Goal: Contribute content: Contribute content

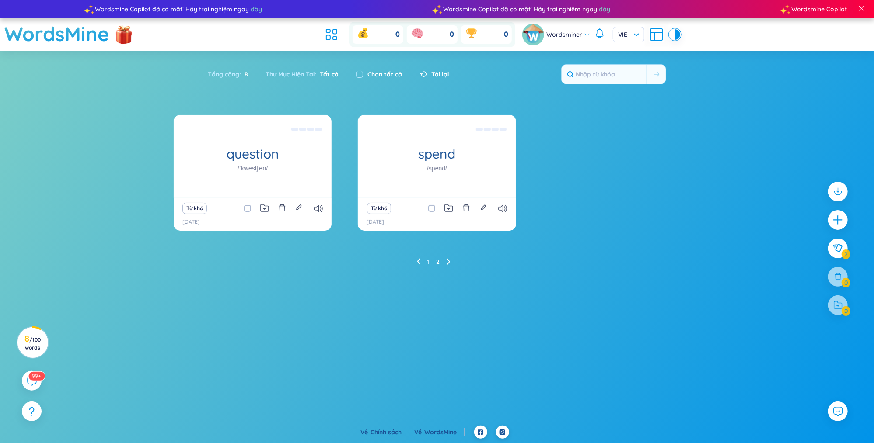
click at [418, 259] on icon at bounding box center [418, 261] width 3 height 7
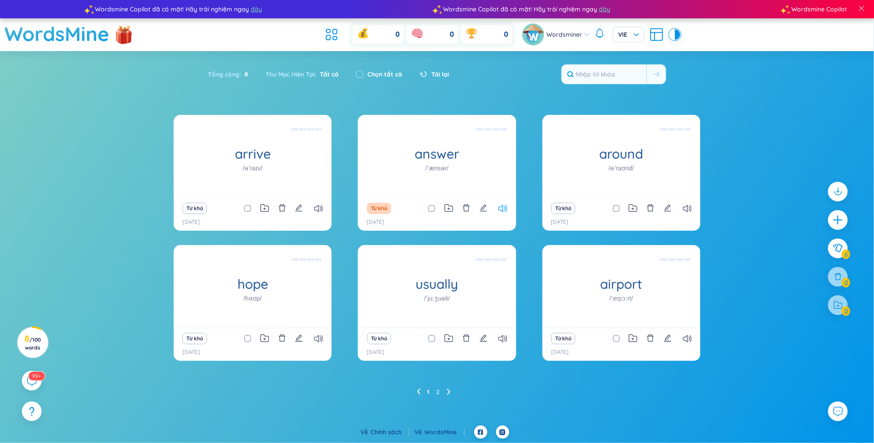
click at [506, 206] on icon at bounding box center [502, 208] width 9 height 7
click at [319, 205] on icon at bounding box center [318, 208] width 9 height 7
click at [318, 206] on icon at bounding box center [318, 208] width 9 height 7
click at [318, 338] on icon at bounding box center [318, 338] width 9 height 7
click at [449, 391] on icon at bounding box center [447, 392] width 3 height 6
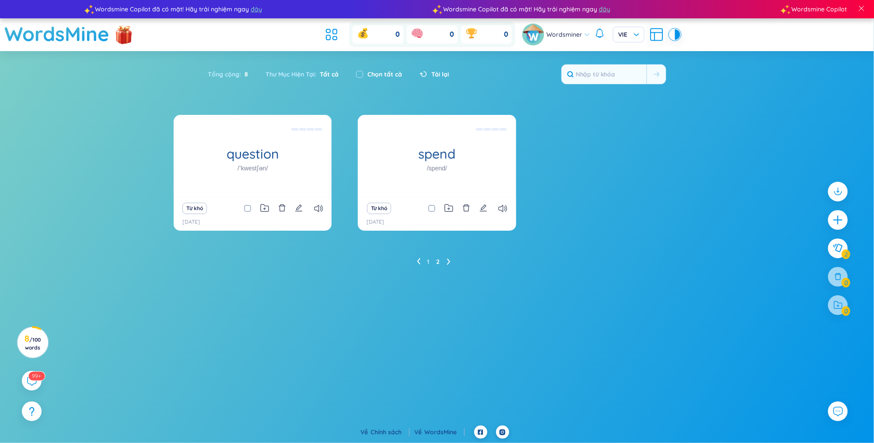
click at [318, 203] on div "Từ khó" at bounding box center [252, 208] width 149 height 12
click at [318, 208] on icon at bounding box center [318, 208] width 9 height 7
click at [506, 210] on icon at bounding box center [502, 208] width 9 height 7
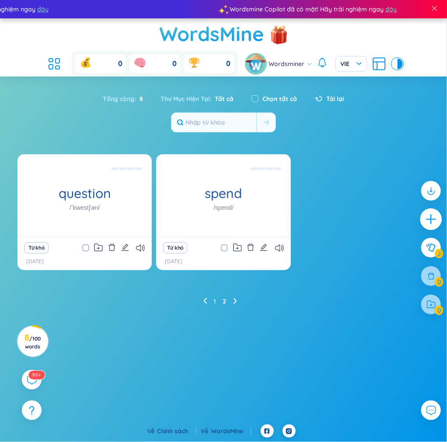
click at [428, 218] on icon "plus" at bounding box center [431, 219] width 12 height 12
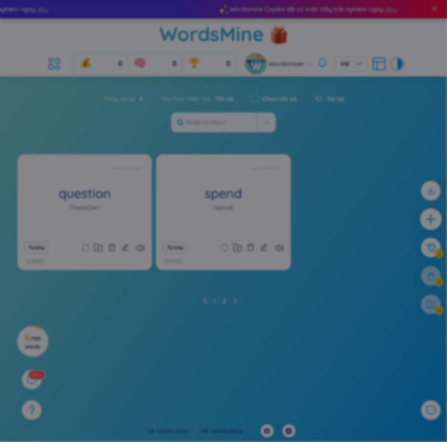
scroll to position [26, 0]
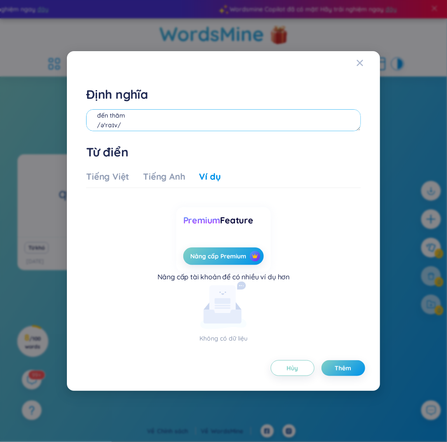
click at [230, 114] on textarea "đến thăm /əˈraɪv/ She was the last to arrive." at bounding box center [223, 120] width 274 height 22
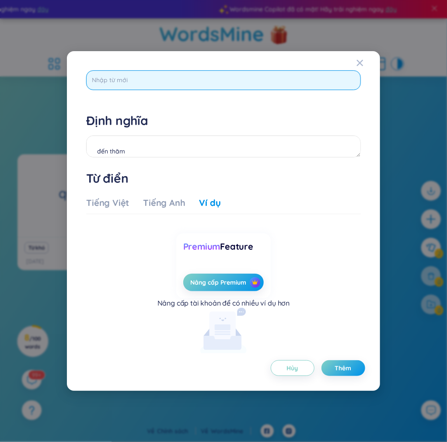
click at [262, 80] on input "text" at bounding box center [223, 80] width 274 height 20
type input "differerice"
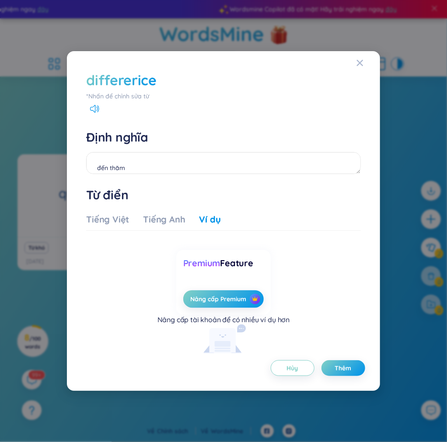
click at [115, 94] on div "*Nhấn để chỉnh sửa từ" at bounding box center [223, 96] width 274 height 10
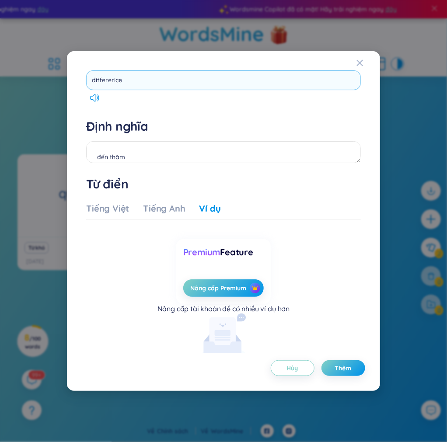
click at [131, 80] on input "differerice" at bounding box center [223, 80] width 274 height 20
click at [121, 78] on input "differericedifferent" at bounding box center [223, 80] width 274 height 20
type input "different"
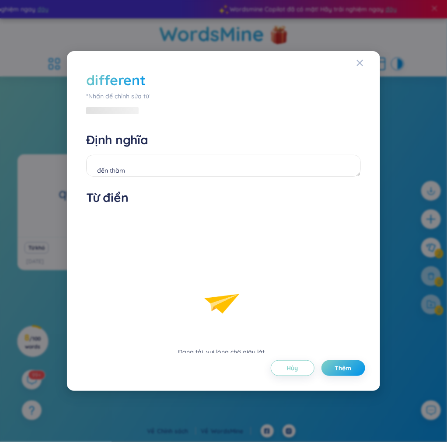
click at [96, 93] on div "different *[PERSON_NAME] để [PERSON_NAME] sửa từ" at bounding box center [223, 92] width 274 height 45
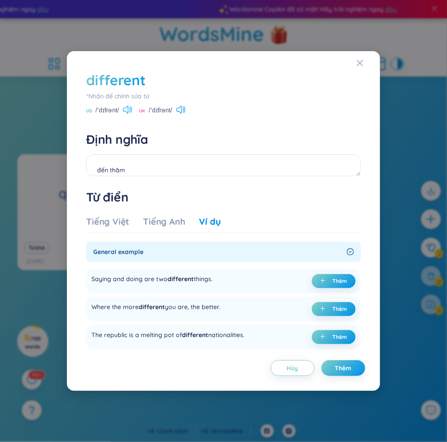
click at [126, 112] on icon at bounding box center [127, 110] width 9 height 8
click at [126, 166] on textarea "đến thăm /əˈraɪv/ She was the last to arrive." at bounding box center [223, 165] width 274 height 22
drag, startPoint x: 121, startPoint y: 112, endPoint x: 95, endPoint y: 114, distance: 25.9
click at [95, 114] on div "US /ˈdɪfrənt/" at bounding box center [109, 111] width 46 height 8
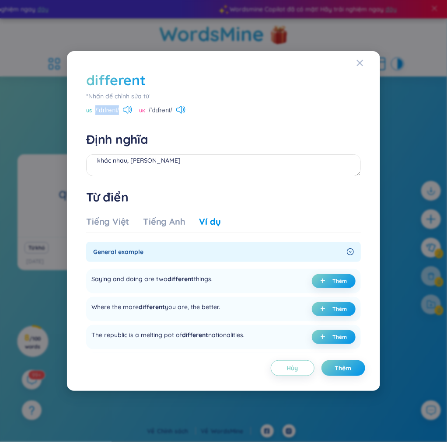
copy span "/ˈdɪfrənt/"
click at [178, 161] on textarea "khác nhau, [PERSON_NAME]" at bounding box center [223, 165] width 274 height 22
paste textarea "/ˈdɪfrənt/"
click at [166, 160] on textarea "khác nhau, [PERSON_NAME]/ˈdɪfrənt/" at bounding box center [223, 165] width 274 height 22
click at [160, 168] on textarea "khác nhau, [PERSON_NAME] /ˈdɪfrənt/" at bounding box center [223, 165] width 274 height 22
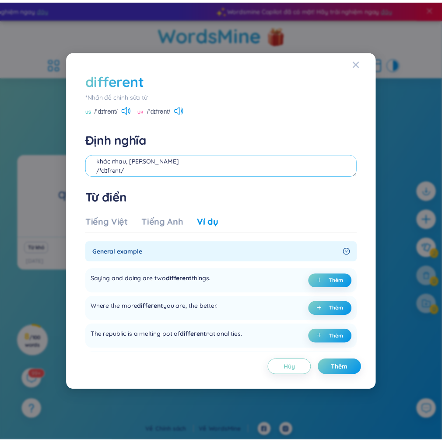
scroll to position [17, 0]
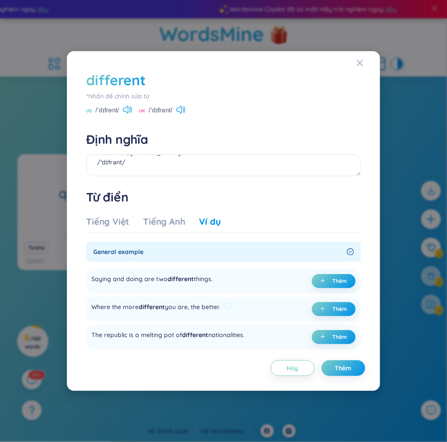
drag, startPoint x: 222, startPoint y: 303, endPoint x: 195, endPoint y: 310, distance: 27.6
click at [195, 310] on div "Where the more different you are, the better." at bounding box center [161, 309] width 140 height 14
copy div "he better."
drag, startPoint x: 178, startPoint y: 307, endPoint x: 72, endPoint y: 307, distance: 106.3
click at [72, 307] on div "different *[PERSON_NAME] để [PERSON_NAME] sửa từ [GEOGRAPHIC_DATA] /ˈdɪfrənt/ […" at bounding box center [223, 221] width 313 height 340
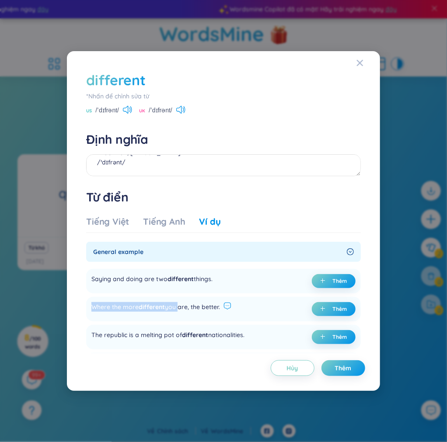
click at [231, 304] on icon at bounding box center [227, 306] width 8 height 8
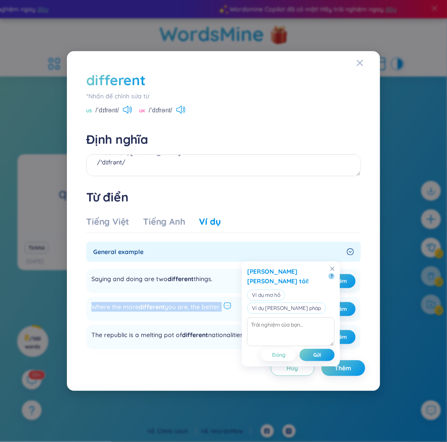
drag, startPoint x: 224, startPoint y: 306, endPoint x: 74, endPoint y: 304, distance: 150.0
click at [74, 304] on div "different *[PERSON_NAME] để [PERSON_NAME] sửa từ [GEOGRAPHIC_DATA] /ˈdɪfrənt/ […" at bounding box center [223, 221] width 313 height 340
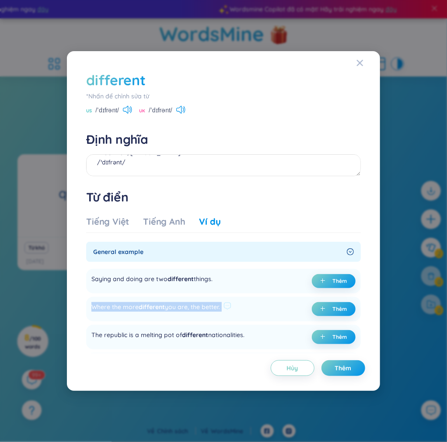
copy div "Where the more different you are, the better. Thêm"
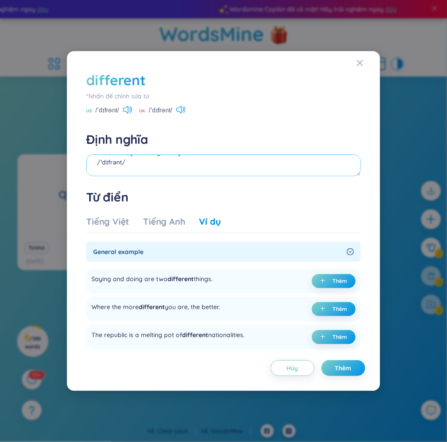
click at [100, 171] on textarea "khác nhau, [PERSON_NAME] /ˈdɪfrənt/" at bounding box center [223, 165] width 274 height 22
paste textarea "The more different you are, the better."
type textarea "khác nhau, [PERSON_NAME] /ˈdɪfrənt/ The more different you are, the better."
click at [336, 367] on span "Thêm" at bounding box center [343, 368] width 17 height 9
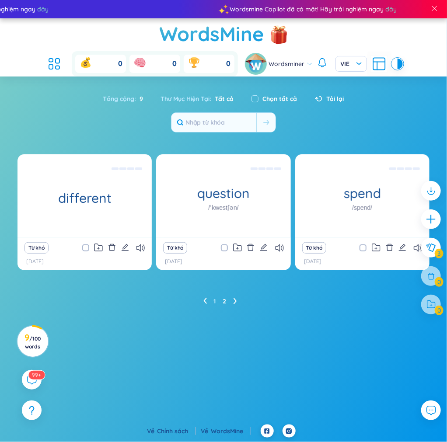
click at [204, 299] on icon at bounding box center [204, 301] width 3 height 7
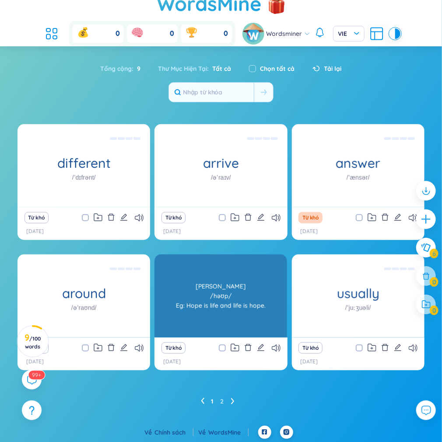
scroll to position [31, 0]
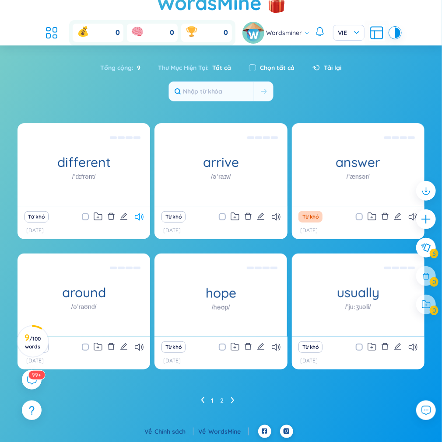
click at [136, 216] on icon at bounding box center [139, 216] width 9 height 7
click at [231, 399] on icon at bounding box center [232, 400] width 3 height 7
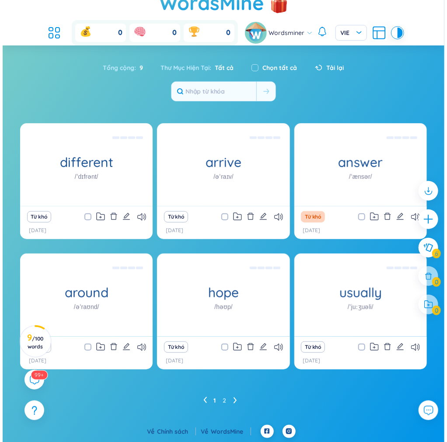
scroll to position [0, 0]
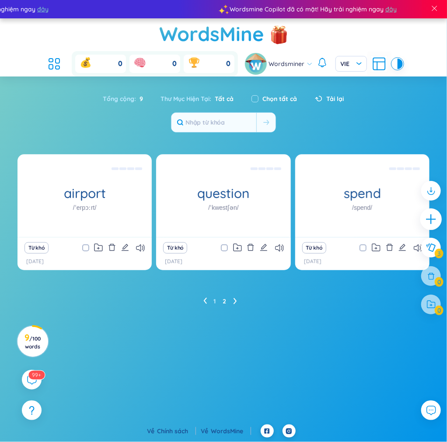
click at [437, 222] on div at bounding box center [431, 220] width 22 height 22
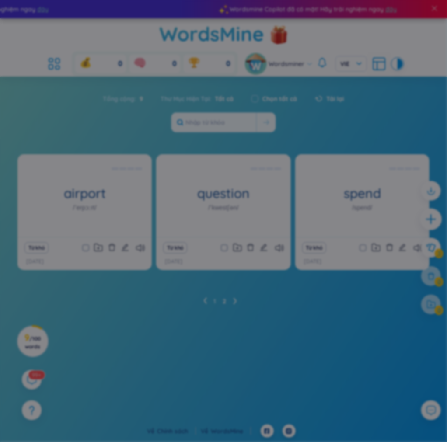
scroll to position [10, 0]
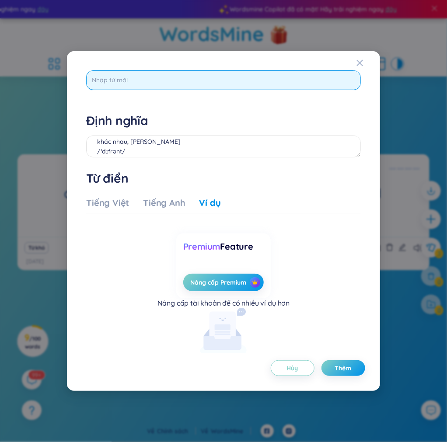
click at [191, 82] on input "text" at bounding box center [223, 80] width 274 height 20
type input "moment"
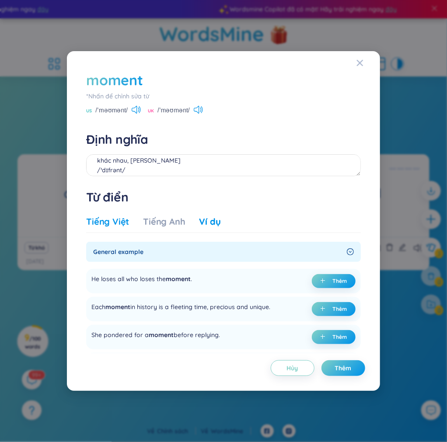
click at [112, 223] on div "Tiếng Việt" at bounding box center [107, 222] width 43 height 12
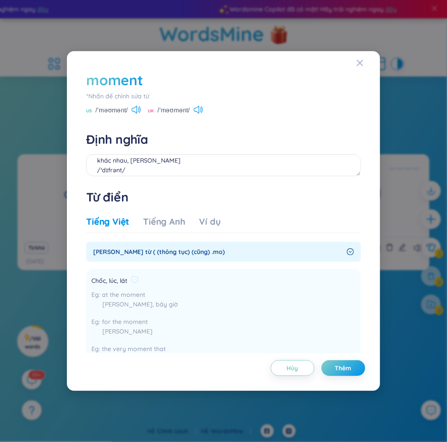
scroll to position [408, 0]
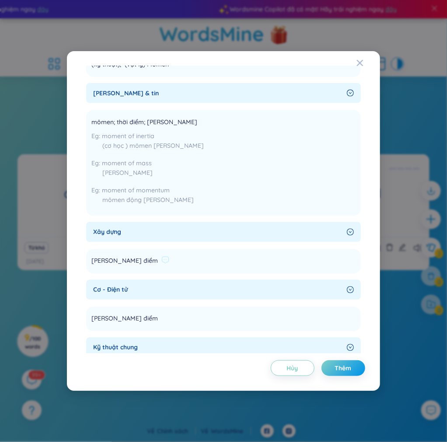
click at [144, 260] on div "[PERSON_NAME] điểm" at bounding box center [130, 261] width 78 height 10
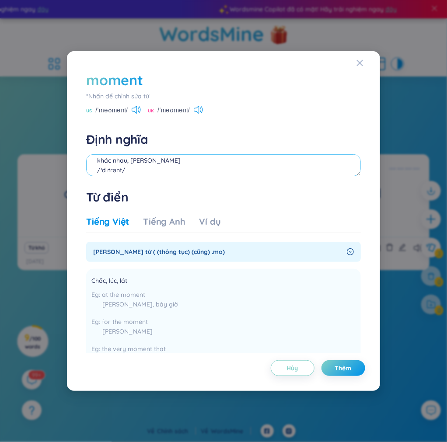
click at [181, 158] on textarea "khác nhau, [PERSON_NAME] /ˈdɪfrənt/ The more different you are, the better." at bounding box center [223, 165] width 274 height 22
drag, startPoint x: 128, startPoint y: 110, endPoint x: 94, endPoint y: 108, distance: 34.1
click at [94, 108] on div "US /ˈməʊmənt/" at bounding box center [113, 111] width 55 height 8
copy span "/ˈməʊmənt/"
click at [124, 166] on textarea "thời điểm" at bounding box center [223, 165] width 274 height 22
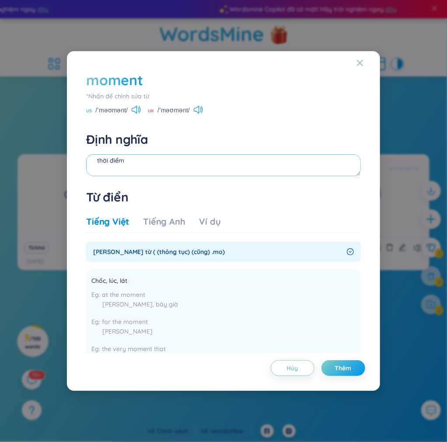
paste textarea "/ˈməʊmənt/"
click at [208, 222] on div "Ví dụ" at bounding box center [209, 222] width 21 height 12
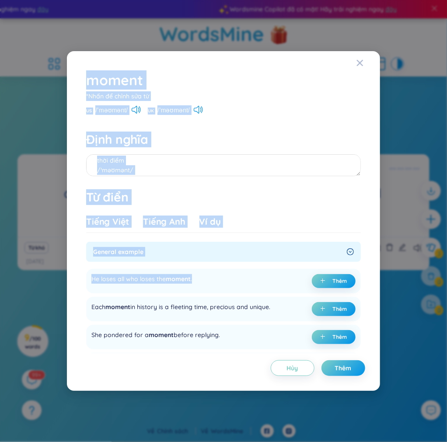
drag, startPoint x: 192, startPoint y: 277, endPoint x: 60, endPoint y: 280, distance: 132.1
click at [60, 280] on div "moment *[PERSON_NAME] để [PERSON_NAME] sửa từ [GEOGRAPHIC_DATA] /ˈməʊmənt/ [GEO…" at bounding box center [223, 221] width 447 height 442
click at [93, 279] on div "He loses all who loses the moment ." at bounding box center [141, 281] width 101 height 14
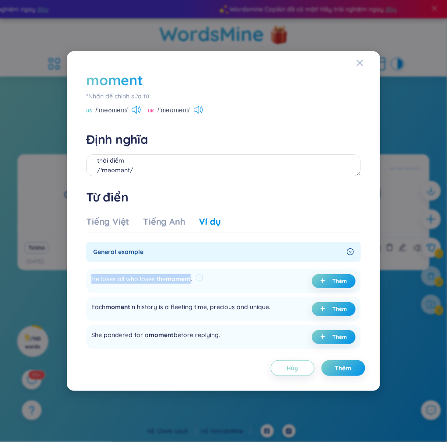
drag, startPoint x: 93, startPoint y: 278, endPoint x: 191, endPoint y: 282, distance: 98.0
click at [191, 282] on div "He loses all who loses the moment ." at bounding box center [141, 281] width 101 height 14
copy div "He loses all who loses the moment"
click at [333, 287] on button "Thêm" at bounding box center [334, 281] width 44 height 14
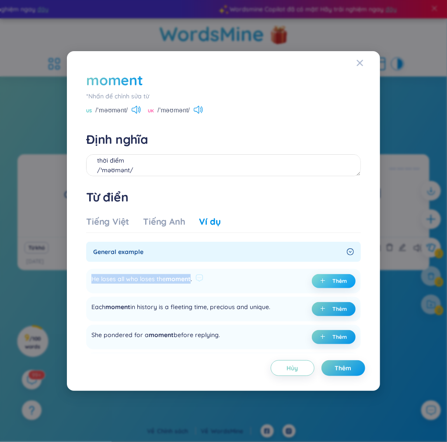
click at [336, 280] on span "Thêm" at bounding box center [339, 281] width 14 height 7
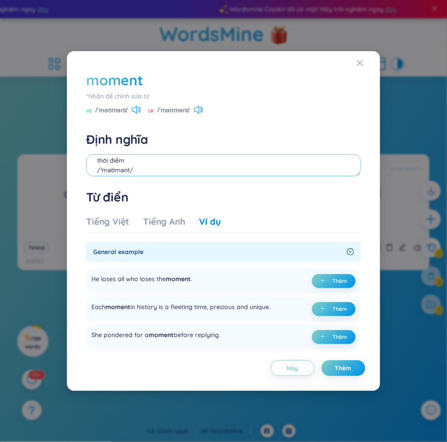
click at [356, 164] on textarea "thời điểm /ˈməʊmənt/ (undefined)" at bounding box center [223, 165] width 274 height 22
click at [329, 278] on button "Thêm" at bounding box center [334, 281] width 44 height 14
drag, startPoint x: 141, startPoint y: 170, endPoint x: 148, endPoint y: 167, distance: 7.6
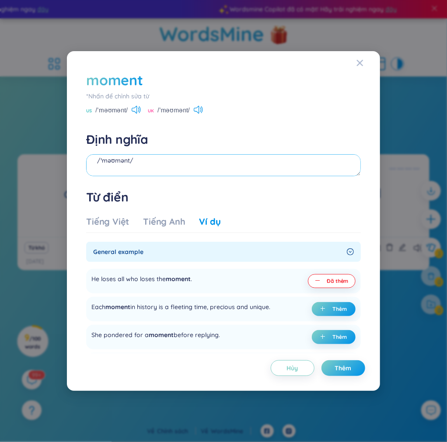
click at [148, 167] on textarea "thời điểm /ˈməʊmənt/ (undefined) Eg: He loses all who loses the moment." at bounding box center [223, 165] width 274 height 22
click at [145, 161] on textarea "thời điểm /ˈməʊmənt/ (undefined) Eg: He loses all who loses the moment." at bounding box center [223, 165] width 274 height 22
click at [98, 163] on textarea "thời điểm /ˈməʊmənt/ (undefined) Eg: He loses all who loses the moment." at bounding box center [223, 165] width 274 height 22
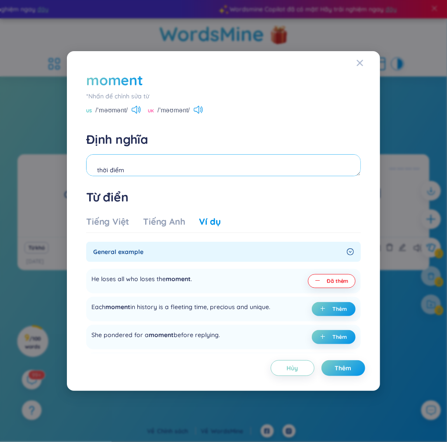
scroll to position [18, 0]
drag, startPoint x: 128, startPoint y: 168, endPoint x: 110, endPoint y: 172, distance: 17.9
drag, startPoint x: 110, startPoint y: 172, endPoint x: 102, endPoint y: 172, distance: 7.9
click at [102, 172] on textarea "thời điểm /ˈməʊmənt/ (undefined) Eg: He loses all who loses the moment." at bounding box center [223, 165] width 274 height 22
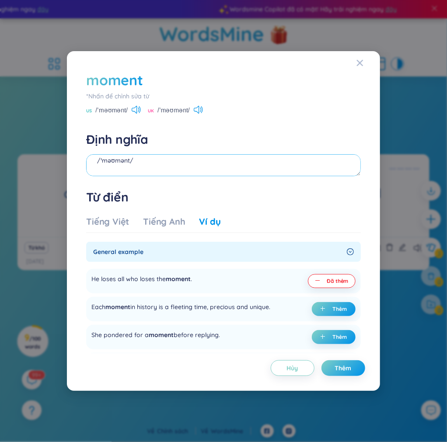
drag, startPoint x: 97, startPoint y: 173, endPoint x: 165, endPoint y: 171, distance: 68.7
click at [165, 171] on textarea "thời điểm /ˈməʊmənt/ (undefined) Eg: He loses all who loses the moment." at bounding box center [223, 165] width 274 height 22
click at [204, 165] on textarea "thời điểm /ˈməʊmənt/ (undefined) Eg: He loses all who loses the moment." at bounding box center [223, 165] width 274 height 22
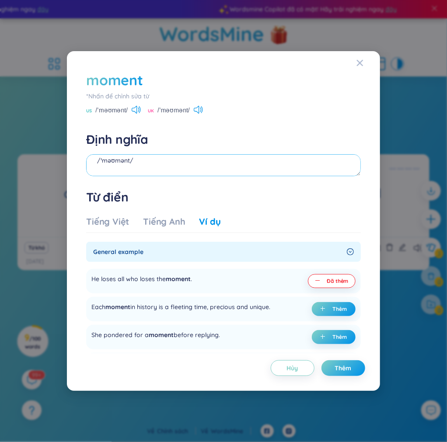
drag, startPoint x: 97, startPoint y: 158, endPoint x: 150, endPoint y: 167, distance: 53.6
click at [150, 167] on textarea "thời điểm /ˈməʊmənt/ (undefined) Eg: He loses all who loses the moment." at bounding box center [223, 165] width 274 height 22
click at [162, 156] on textarea "thời điểm (undefined) Eg: He loses all who loses the moment. /ˈməʊmənt/" at bounding box center [223, 165] width 274 height 22
drag, startPoint x: 162, startPoint y: 157, endPoint x: 126, endPoint y: 165, distance: 36.4
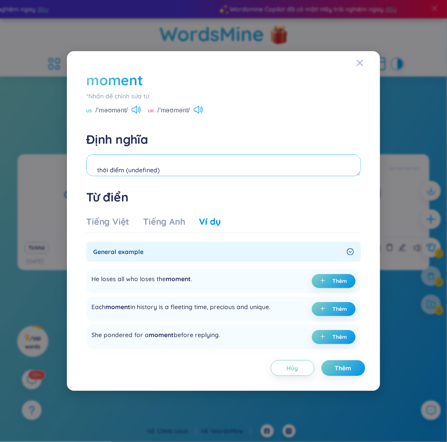
click at [126, 165] on textarea "thời điểm (undefined) Eg: He loses all who loses the moment. /ˈməʊmənt/" at bounding box center [223, 165] width 274 height 22
drag, startPoint x: 126, startPoint y: 165, endPoint x: 280, endPoint y: 159, distance: 154.0
click at [280, 159] on textarea "thời điểm Eg: He loses all who loses the moment. /ˈməʊmənt/" at bounding box center [223, 165] width 274 height 22
click at [122, 161] on textarea "thời điểm /ˈməʊmənt/" at bounding box center [223, 165] width 274 height 22
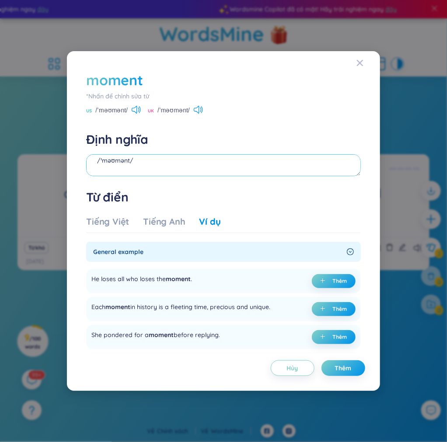
paste textarea "Eg: He loses all who loses the moment."
type textarea "thời điểm /ˈməʊmənt/ Eg: He loses all who loses the moment."
click at [345, 370] on span "Thêm" at bounding box center [343, 368] width 17 height 9
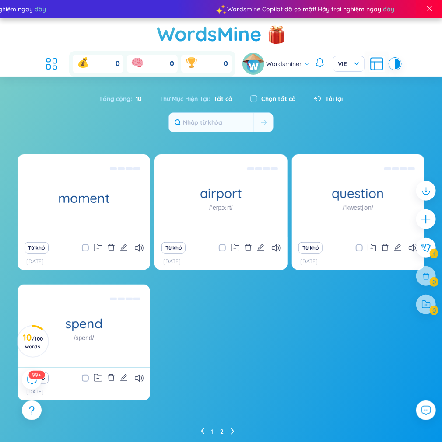
click at [140, 243] on div "Từ khó" at bounding box center [84, 248] width 124 height 12
click at [140, 248] on icon at bounding box center [139, 247] width 9 height 7
click at [423, 219] on icon "plus" at bounding box center [426, 219] width 10 height 1
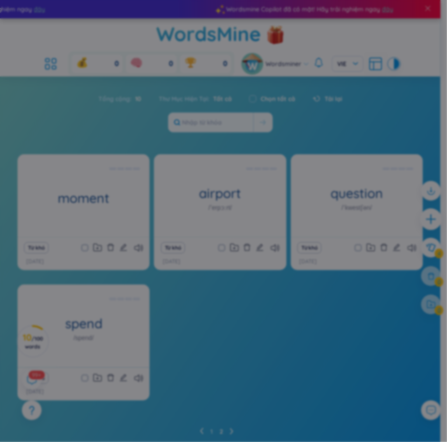
scroll to position [10, 0]
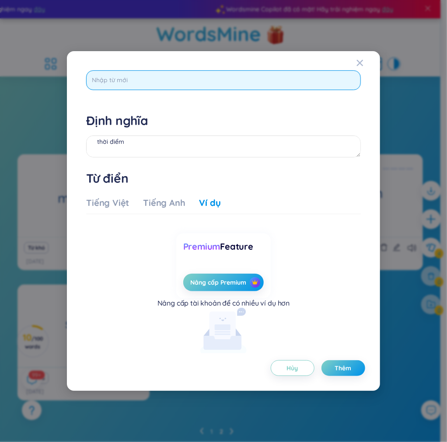
click at [207, 83] on input "text" at bounding box center [223, 80] width 274 height 20
type input "during"
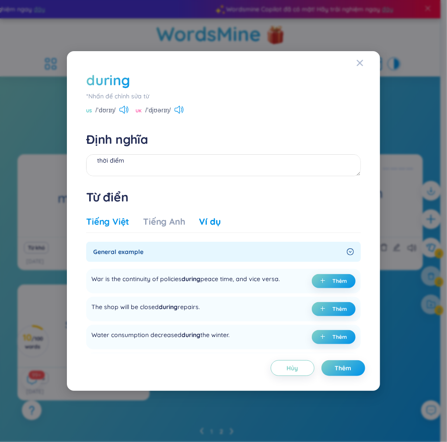
click at [114, 220] on div "Tiếng Việt" at bounding box center [107, 222] width 43 height 12
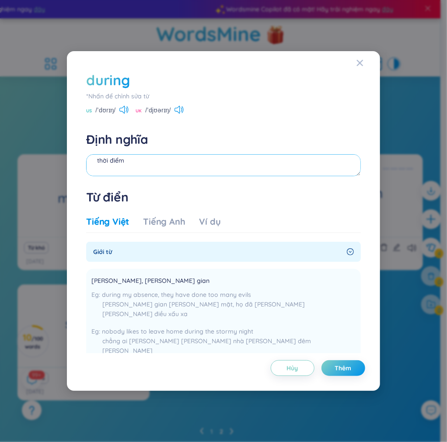
click at [159, 154] on textarea "thời điểm /ˈməʊmənt/ Eg: He loses all who loses the moment." at bounding box center [223, 165] width 274 height 22
click at [125, 109] on icon at bounding box center [123, 110] width 9 height 8
drag, startPoint x: 118, startPoint y: 109, endPoint x: 93, endPoint y: 109, distance: 24.9
click at [93, 109] on div "US /ˈdʊrɪŋ/" at bounding box center [107, 111] width 42 height 8
copy div "/ˈdʊrɪŋ/"
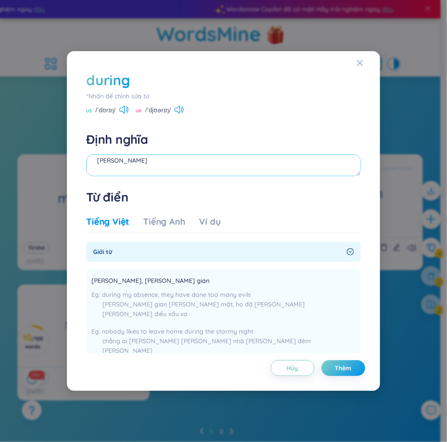
click at [117, 166] on textarea "[PERSON_NAME]" at bounding box center [223, 165] width 274 height 22
paste textarea "/ˈdʊrɪŋ/"
click at [99, 167] on textarea "[PERSON_NAME] /ˈdʊrɪŋ/" at bounding box center [223, 165] width 274 height 22
click at [94, 167] on textarea "[PERSON_NAME] /ˈdʊrɪŋ/" at bounding box center [223, 165] width 274 height 22
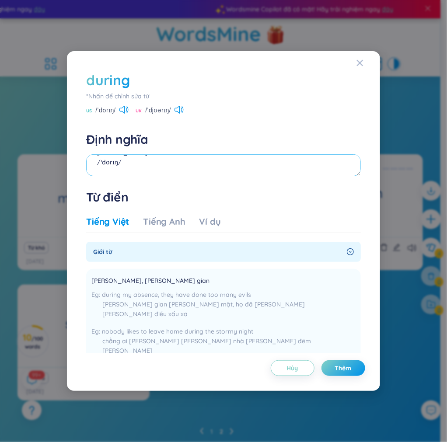
click at [140, 163] on textarea "[PERSON_NAME] /ˈdʊrɪŋ/" at bounding box center [223, 165] width 274 height 22
type textarea "[PERSON_NAME] /ˈdʊrɪŋ/"
click at [209, 217] on div "Ví dụ" at bounding box center [209, 222] width 21 height 12
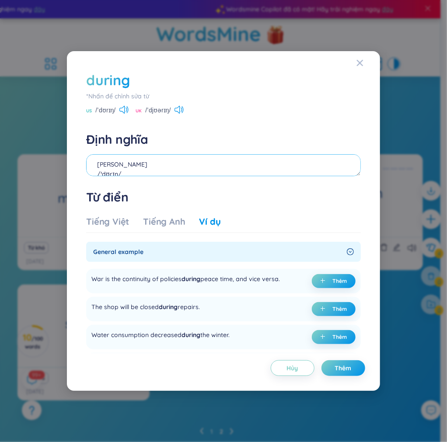
scroll to position [0, 0]
drag, startPoint x: 181, startPoint y: 308, endPoint x: 186, endPoint y: 304, distance: 5.9
click at [191, 306] on div "The shop will be closed during repairs." at bounding box center [145, 309] width 108 height 14
drag, startPoint x: 180, startPoint y: 304, endPoint x: 201, endPoint y: 304, distance: 21.0
click at [200, 304] on div "The shop will be closed during repairs." at bounding box center [145, 309] width 108 height 14
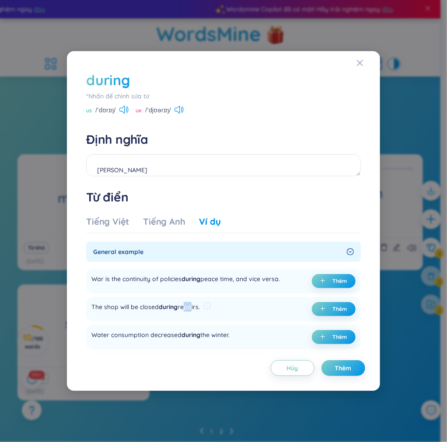
click at [200, 304] on div "The shop will be closed during repairs." at bounding box center [145, 309] width 108 height 14
drag, startPoint x: 200, startPoint y: 306, endPoint x: 178, endPoint y: 308, distance: 21.9
click at [178, 308] on div "The shop will be closed during repairs." at bounding box center [145, 309] width 108 height 14
copy div "repairs"
drag, startPoint x: 203, startPoint y: 303, endPoint x: 80, endPoint y: 305, distance: 122.9
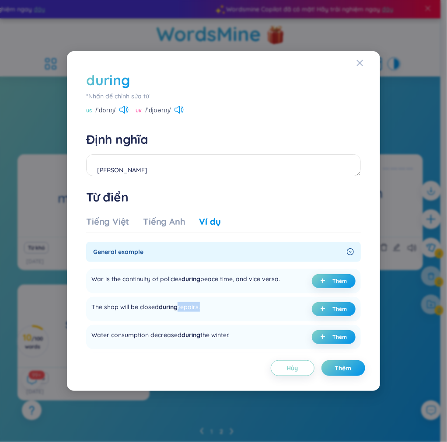
click at [80, 305] on div "during *[PERSON_NAME] để [PERSON_NAME] sửa từ [GEOGRAPHIC_DATA] /ˈdʊrɪŋ/ [GEOGR…" at bounding box center [223, 221] width 292 height 319
copy div "The shop will be closed during repairs."
click at [328, 308] on button "Thêm" at bounding box center [334, 309] width 44 height 14
click at [344, 364] on span "Thêm" at bounding box center [343, 368] width 17 height 9
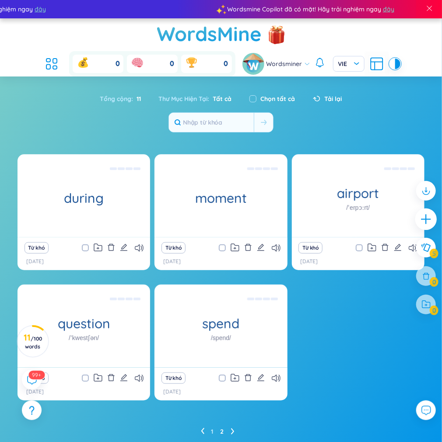
click at [426, 225] on icon "plus" at bounding box center [426, 219] width 12 height 12
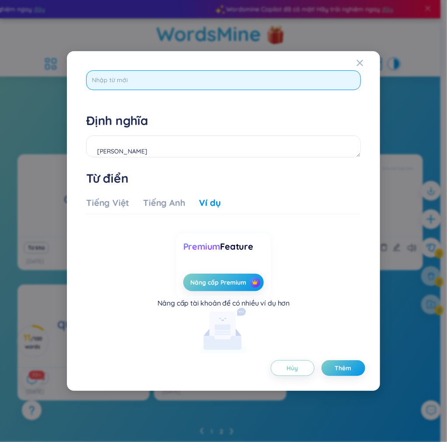
click at [173, 80] on input "text" at bounding box center [223, 80] width 274 height 20
type input "person"
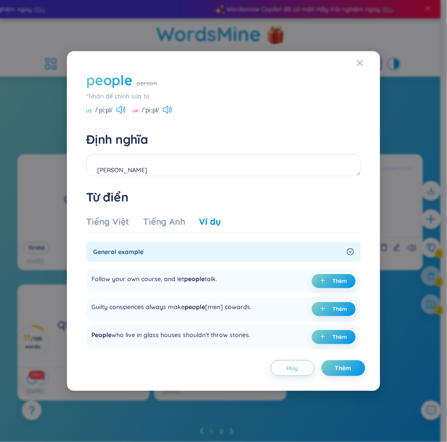
click at [143, 96] on div "*Nhấn để chỉnh sửa từ" at bounding box center [223, 96] width 274 height 10
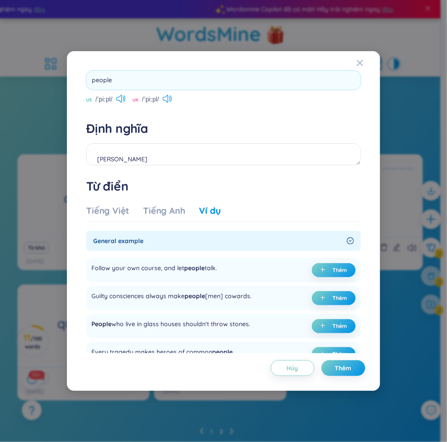
drag, startPoint x: 145, startPoint y: 82, endPoint x: -3, endPoint y: 82, distance: 148.2
click at [0, 82] on html "Wordsmine Copilot đã có mặt! Hãy [PERSON_NAME] ngay đây Wordsmine Copilot đã có…" at bounding box center [223, 221] width 447 height 442
type input "person"
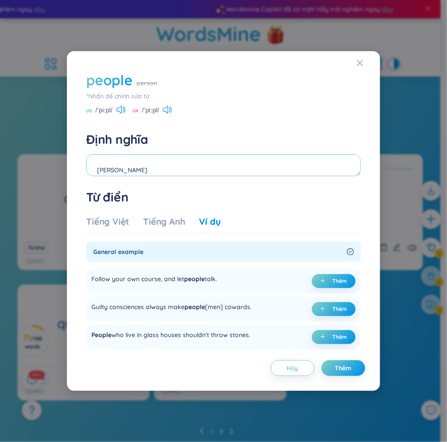
click at [205, 168] on textarea "[PERSON_NAME] /ˈdʊrɪŋ/" at bounding box center [223, 165] width 274 height 22
drag, startPoint x: 115, startPoint y: 106, endPoint x: 94, endPoint y: 110, distance: 21.4
click at [94, 110] on div "people person *[PERSON_NAME] để [PERSON_NAME] sửa từ [GEOGRAPHIC_DATA] /ˈpiːpl/…" at bounding box center [223, 92] width 274 height 45
copy span "/ˈpiːpl/"
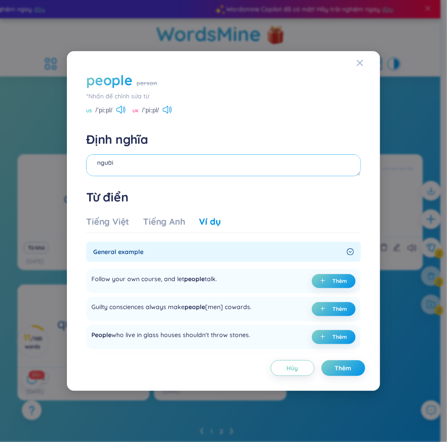
click at [109, 168] on textarea "người" at bounding box center [223, 165] width 274 height 22
paste textarea "/ˈpiːpl/"
drag, startPoint x: 158, startPoint y: 279, endPoint x: 128, endPoint y: 281, distance: 29.8
click at [128, 281] on div "Follow your own course, and let people talk." at bounding box center [154, 281] width 126 height 14
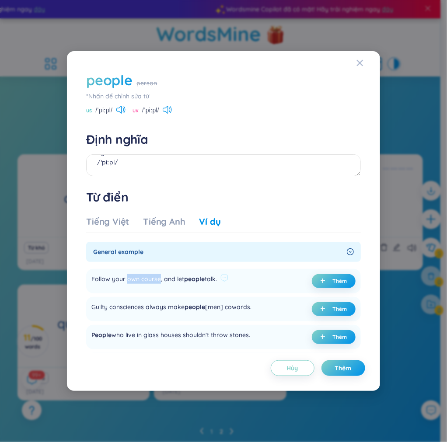
copy div "own course"
drag, startPoint x: 90, startPoint y: 277, endPoint x: 122, endPoint y: 277, distance: 31.5
click at [122, 277] on div "Follow your own course, and let people talk. Thêm" at bounding box center [223, 281] width 274 height 24
drag, startPoint x: 227, startPoint y: 272, endPoint x: 93, endPoint y: 279, distance: 134.4
click at [93, 279] on div "Follow your own course, and let people talk. Thêm" at bounding box center [223, 281] width 274 height 24
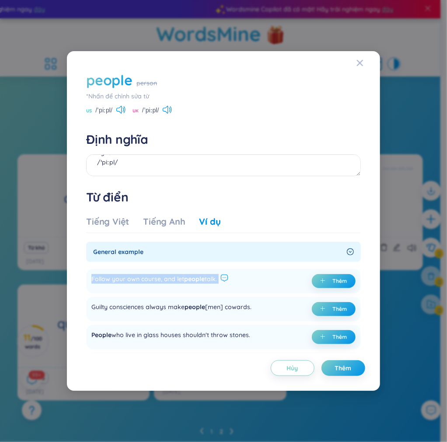
drag, startPoint x: 90, startPoint y: 278, endPoint x: 229, endPoint y: 276, distance: 139.5
click at [229, 276] on div "Follow your own course, and let people talk. Thêm" at bounding box center [223, 281] width 274 height 24
click at [228, 276] on icon at bounding box center [224, 278] width 8 height 8
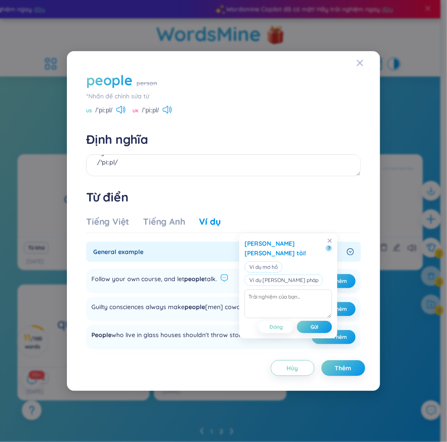
drag, startPoint x: 223, startPoint y: 279, endPoint x: 202, endPoint y: 278, distance: 21.5
click at [200, 278] on div "Follow your own course, and let people talk." at bounding box center [159, 281] width 137 height 14
click at [200, 278] on span "people" at bounding box center [194, 279] width 21 height 8
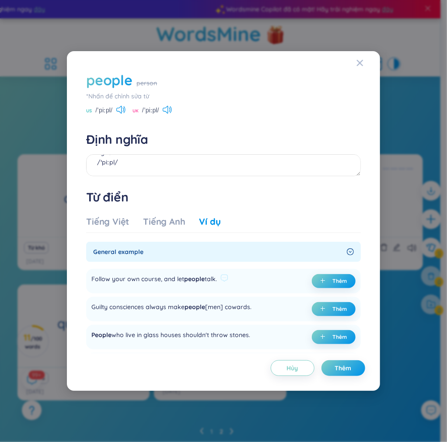
drag, startPoint x: 219, startPoint y: 278, endPoint x: 92, endPoint y: 283, distance: 126.9
click at [92, 283] on div "Follow your own course, and let people talk." at bounding box center [154, 281] width 126 height 14
drag, startPoint x: 91, startPoint y: 279, endPoint x: 193, endPoint y: 279, distance: 102.3
click at [175, 279] on div "Follow your own course, and let people talk. Thêm" at bounding box center [223, 281] width 274 height 24
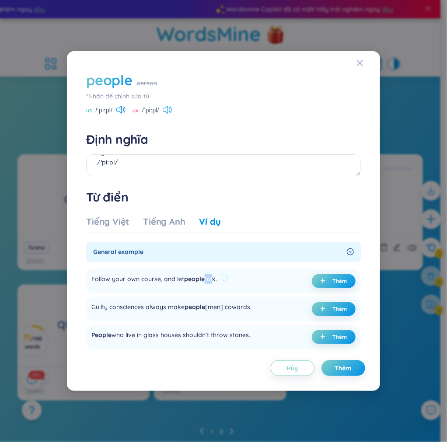
drag, startPoint x: 224, startPoint y: 279, endPoint x: 213, endPoint y: 282, distance: 11.6
click at [213, 282] on div "Follow your own course, and let people talk." at bounding box center [154, 281] width 126 height 14
drag, startPoint x: 217, startPoint y: 278, endPoint x: 136, endPoint y: 276, distance: 81.4
click at [146, 276] on div "Follow your own course, and let people talk." at bounding box center [154, 281] width 126 height 14
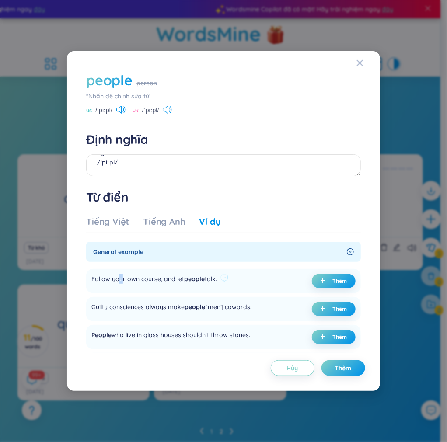
click at [112, 277] on div "Follow your own course, and let people talk." at bounding box center [154, 281] width 126 height 14
drag, startPoint x: 100, startPoint y: 278, endPoint x: 93, endPoint y: 280, distance: 7.3
click at [93, 280] on div "Follow your own course, and let people talk." at bounding box center [154, 281] width 126 height 14
drag, startPoint x: 91, startPoint y: 276, endPoint x: 141, endPoint y: 277, distance: 50.3
click at [126, 276] on div "Follow your own course, and let people talk." at bounding box center [154, 281] width 126 height 14
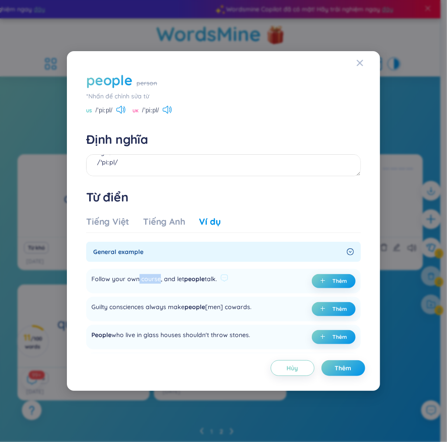
drag, startPoint x: 141, startPoint y: 277, endPoint x: 157, endPoint y: 280, distance: 16.6
click at [157, 280] on div "Follow your own course, and let people talk." at bounding box center [154, 281] width 126 height 14
click at [156, 281] on div "Follow your own course, and let people talk." at bounding box center [154, 281] width 126 height 14
drag, startPoint x: 132, startPoint y: 279, endPoint x: 172, endPoint y: 280, distance: 39.8
click at [171, 280] on div "Follow your own course, and let people talk." at bounding box center [154, 281] width 126 height 14
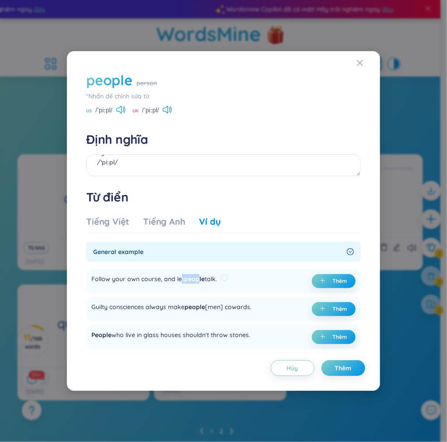
drag, startPoint x: 183, startPoint y: 283, endPoint x: 198, endPoint y: 284, distance: 15.3
click at [198, 284] on div "Follow your own course, and let people talk." at bounding box center [154, 281] width 126 height 14
drag, startPoint x: 91, startPoint y: 277, endPoint x: 216, endPoint y: 281, distance: 125.1
click at [216, 281] on div "Follow your own course, and let people talk." at bounding box center [154, 281] width 126 height 14
click at [336, 283] on span "Thêm" at bounding box center [339, 281] width 14 height 7
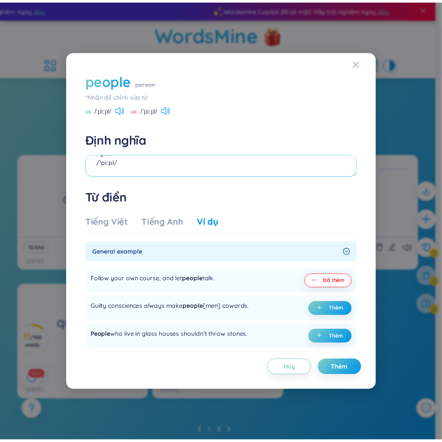
scroll to position [25, 0]
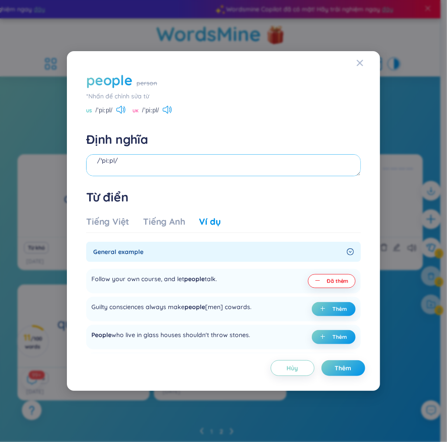
drag, startPoint x: 133, startPoint y: 171, endPoint x: 99, endPoint y: 166, distance: 34.5
click at [99, 166] on textarea "người /ˈpiːpl/ (undefined) Eg: Follow your own course, and let people talk." at bounding box center [223, 165] width 274 height 22
click at [96, 175] on textarea "người /ˈpiːpl/ Eg: Follow your own course, and let people talk." at bounding box center [223, 165] width 274 height 22
type textarea "người /ˈpiːpl/ Eg: Follow your own course, and let people talk."
click at [350, 366] on span "Thêm" at bounding box center [343, 368] width 17 height 9
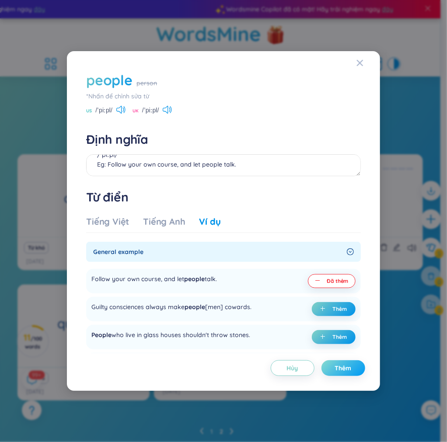
click at [350, 366] on span "Thêm" at bounding box center [343, 368] width 17 height 9
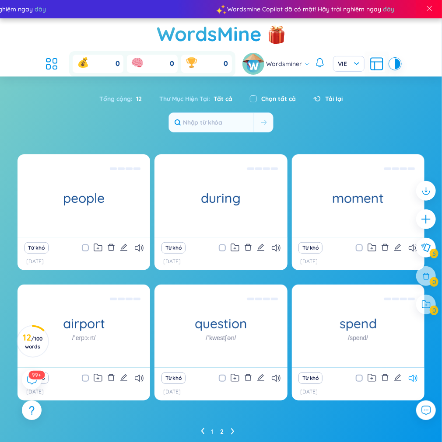
click at [414, 381] on icon at bounding box center [412, 378] width 9 height 7
click at [273, 377] on icon at bounding box center [276, 378] width 9 height 7
click at [202, 434] on icon at bounding box center [202, 431] width 3 height 7
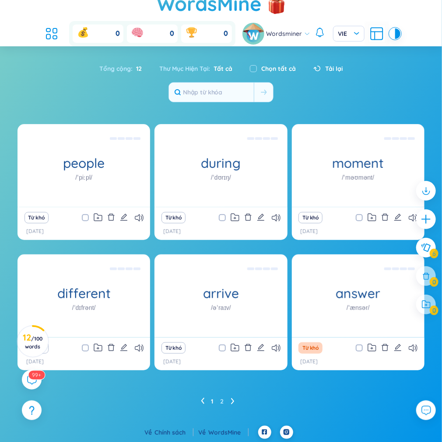
scroll to position [31, 0]
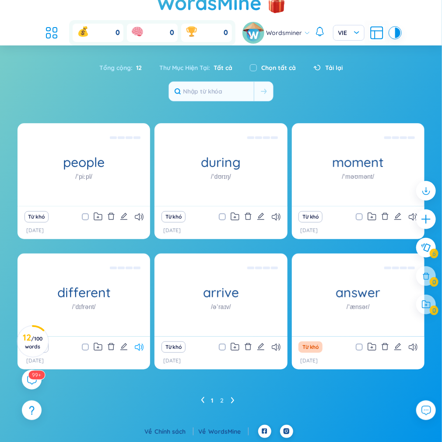
click at [138, 345] on icon at bounding box center [139, 347] width 9 height 7
click at [229, 403] on ul "1 2" at bounding box center [221, 401] width 41 height 14
click at [229, 400] on ul "1 2" at bounding box center [221, 401] width 41 height 14
click at [232, 397] on icon at bounding box center [232, 400] width 3 height 7
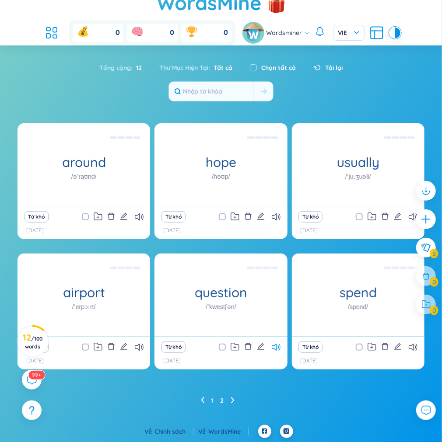
click at [279, 346] on icon at bounding box center [276, 347] width 9 height 7
click at [176, 343] on button "Từ khó" at bounding box center [173, 347] width 24 height 11
click at [411, 345] on icon at bounding box center [412, 347] width 9 height 7
click at [142, 348] on icon at bounding box center [139, 347] width 9 height 7
click at [140, 344] on icon at bounding box center [139, 347] width 9 height 7
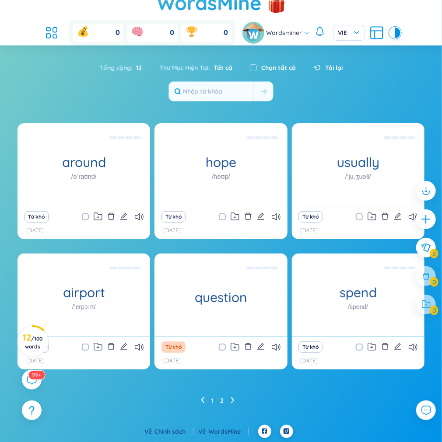
click at [412, 212] on div at bounding box center [426, 252] width 28 height 151
click at [205, 398] on ul "1 2" at bounding box center [221, 401] width 41 height 14
click at [233, 398] on icon at bounding box center [232, 400] width 3 height 7
click at [203, 401] on icon at bounding box center [202, 400] width 3 height 7
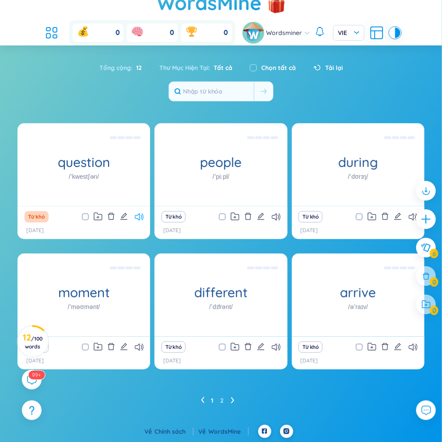
click at [140, 213] on icon at bounding box center [139, 216] width 9 height 7
click at [411, 345] on icon at bounding box center [412, 347] width 9 height 7
click at [277, 345] on icon at bounding box center [276, 347] width 9 height 7
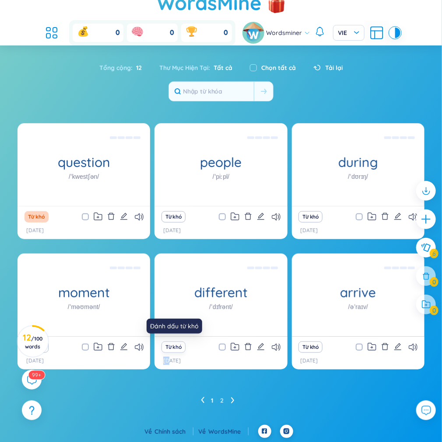
click at [180, 345] on button "Từ khó" at bounding box center [173, 347] width 24 height 11
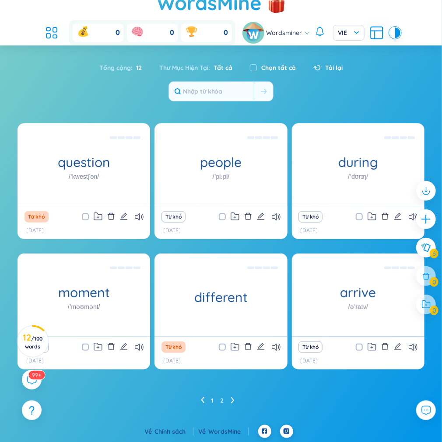
click at [236, 399] on ul "1 2" at bounding box center [221, 401] width 41 height 14
click at [230, 398] on ul "1 2" at bounding box center [221, 401] width 41 height 14
click at [232, 398] on icon at bounding box center [231, 401] width 3 height 6
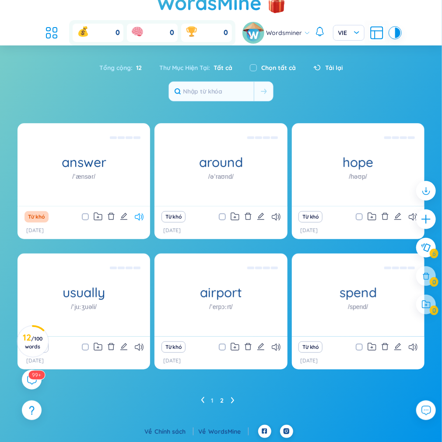
click at [137, 216] on icon at bounding box center [139, 216] width 9 height 7
click at [433, 221] on div at bounding box center [426, 220] width 22 height 22
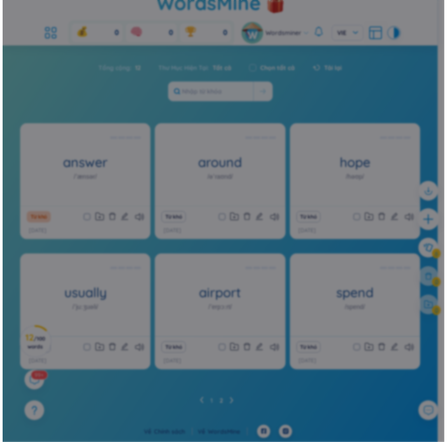
scroll to position [10, 0]
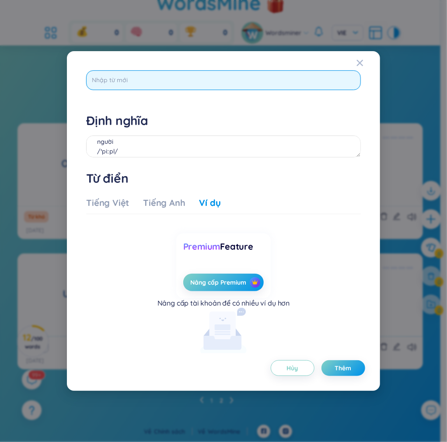
click at [220, 80] on input "text" at bounding box center [223, 80] width 274 height 20
type input "tels"
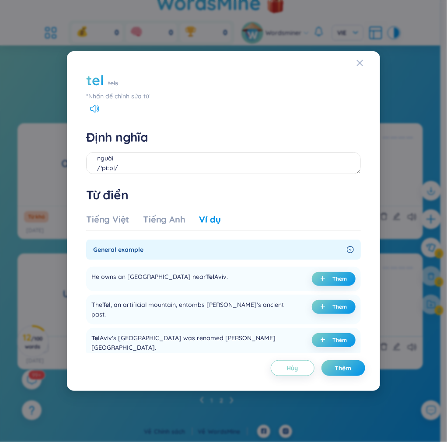
click at [105, 226] on div "Tiếng Việt Tiếng [PERSON_NAME] Ví dụ" at bounding box center [153, 221] width 134 height 17
click at [110, 222] on div "Tiếng Việt" at bounding box center [107, 219] width 43 height 12
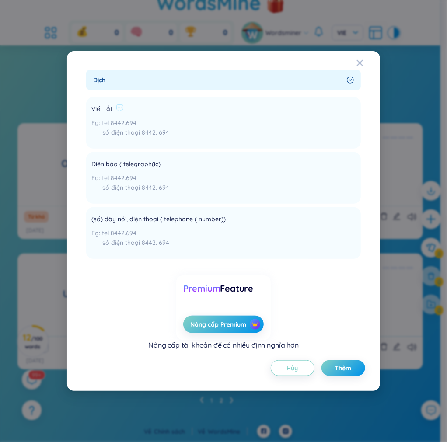
scroll to position [0, 0]
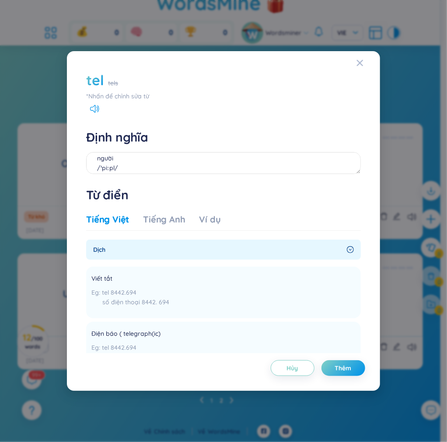
click at [105, 91] on div "tel tels *[PERSON_NAME] để [PERSON_NAME] sửa từ" at bounding box center [223, 85] width 274 height 31
click at [108, 95] on div "*Nhấn để chỉnh sửa từ" at bounding box center [223, 96] width 274 height 10
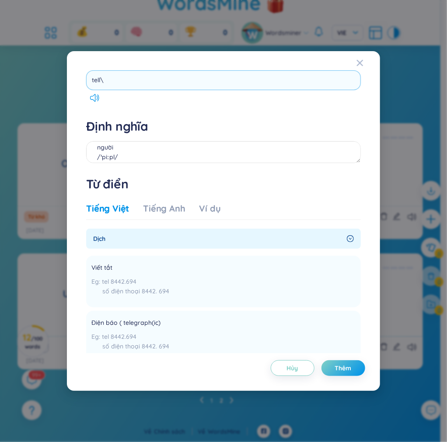
type input "tell"
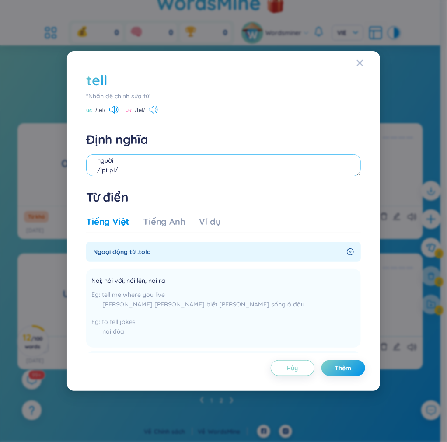
click at [254, 164] on textarea "người /ˈpiːpl/ Eg: Follow your own course, and let people talk." at bounding box center [223, 165] width 274 height 22
click at [199, 167] on textarea "[PERSON_NAME]" at bounding box center [223, 165] width 274 height 22
click at [209, 227] on div "Ví dụ" at bounding box center [209, 222] width 21 height 12
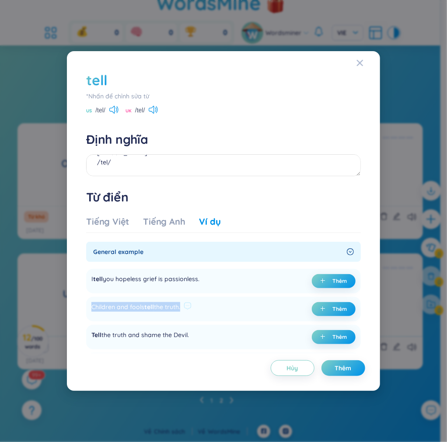
drag, startPoint x: 181, startPoint y: 308, endPoint x: 88, endPoint y: 311, distance: 93.6
click at [88, 311] on div "Children and fools tell the truth. Thêm" at bounding box center [223, 309] width 274 height 24
click at [327, 307] on span "plus" at bounding box center [324, 309] width 9 height 6
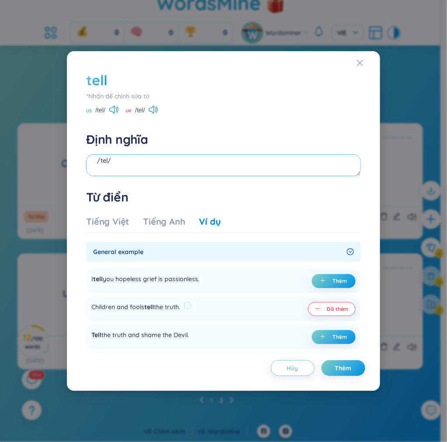
drag, startPoint x: 135, startPoint y: 173, endPoint x: 105, endPoint y: 163, distance: 31.5
click at [108, 166] on textarea "[PERSON_NAME] /tel/ (undefined) Eg: Children and fools tell the truth." at bounding box center [223, 165] width 274 height 22
drag, startPoint x: 105, startPoint y: 163, endPoint x: 100, endPoint y: 160, distance: 6.1
click at [100, 160] on textarea "[PERSON_NAME] /tel/ (undefined) Eg: Children and fools tell the truth." at bounding box center [223, 165] width 274 height 22
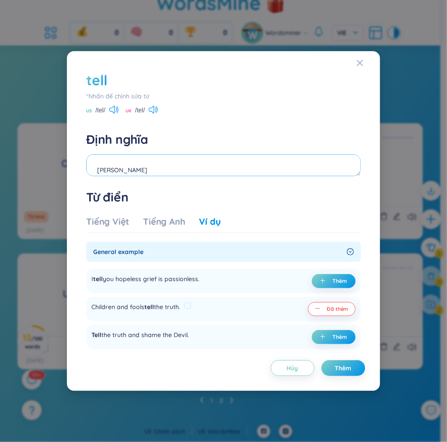
click at [129, 163] on textarea "[PERSON_NAME] /tel/ (undefined) Eg: Children and fools tell the truth." at bounding box center [223, 165] width 274 height 22
drag, startPoint x: 136, startPoint y: 170, endPoint x: 91, endPoint y: 165, distance: 45.3
click at [91, 165] on textarea "[PERSON_NAME] /tel/ (undefined) Eg: Children and fools tell the truth." at bounding box center [223, 165] width 274 height 22
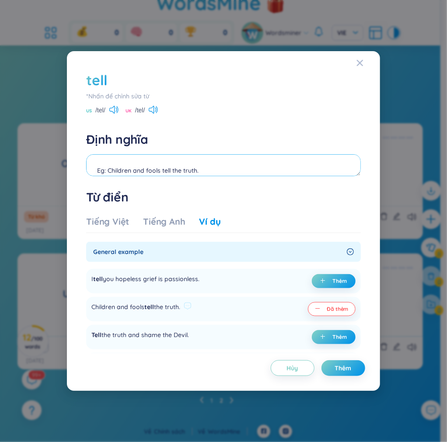
click at [98, 169] on textarea "[PERSON_NAME] /tel/ Eg: Children and fools tell the truth." at bounding box center [223, 165] width 274 height 22
type textarea "[PERSON_NAME] /tel/ Eg: Children and fools tell the truth."
click at [348, 362] on button "Thêm" at bounding box center [343, 368] width 44 height 16
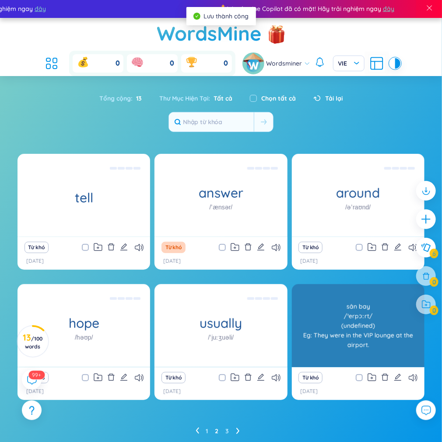
scroll to position [0, 0]
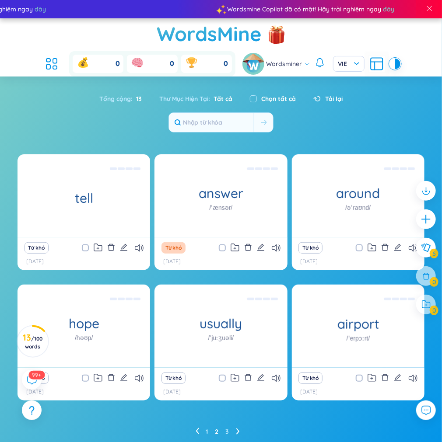
click at [237, 431] on icon at bounding box center [237, 431] width 3 height 7
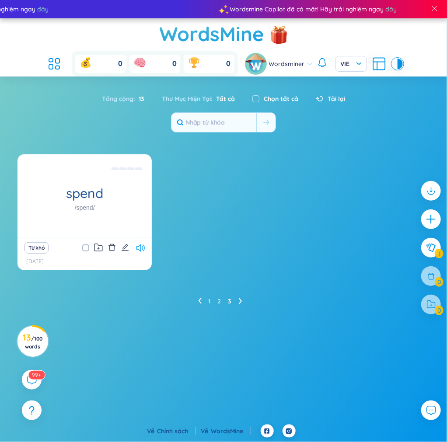
click at [144, 249] on icon at bounding box center [140, 247] width 9 height 7
click at [201, 300] on icon at bounding box center [199, 301] width 3 height 7
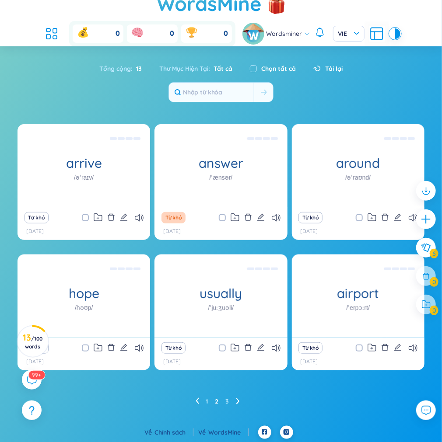
scroll to position [31, 0]
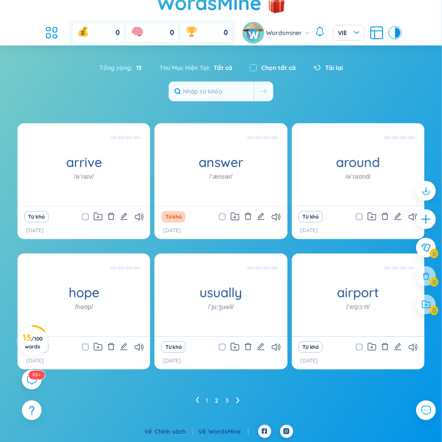
click at [279, 212] on div "Từ khó" at bounding box center [221, 217] width 124 height 12
click at [276, 219] on icon at bounding box center [276, 216] width 9 height 7
click at [136, 216] on icon at bounding box center [139, 216] width 9 height 7
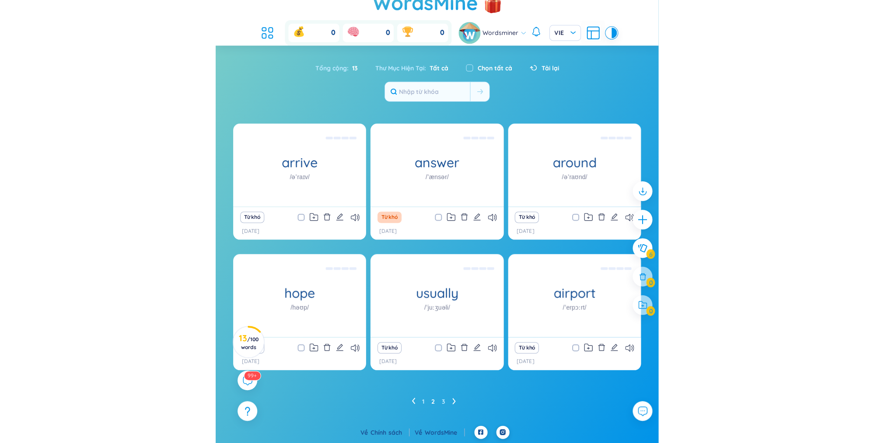
scroll to position [0, 0]
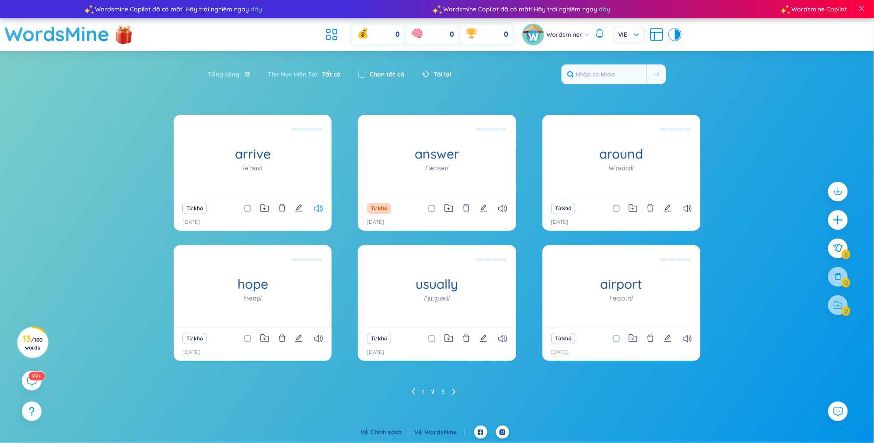
click at [320, 209] on icon at bounding box center [318, 208] width 9 height 7
click at [502, 208] on icon at bounding box center [502, 208] width 9 height 7
click at [453, 392] on icon at bounding box center [453, 392] width 3 height 7
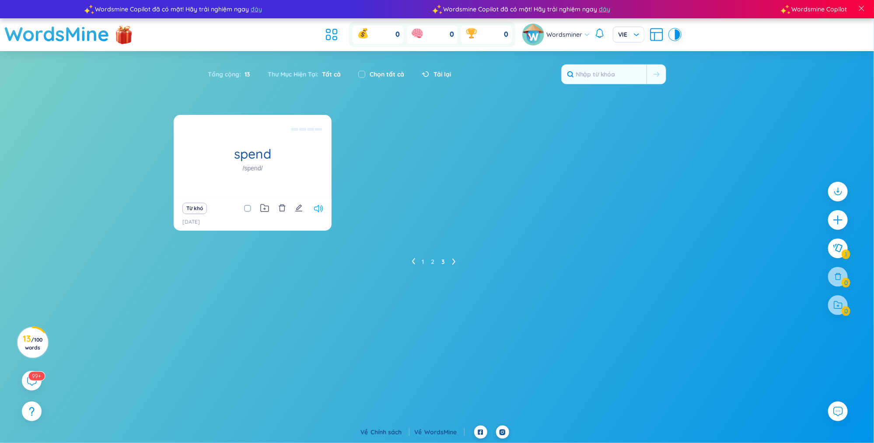
click at [322, 212] on icon at bounding box center [318, 208] width 9 height 7
click at [415, 259] on icon at bounding box center [413, 261] width 3 height 6
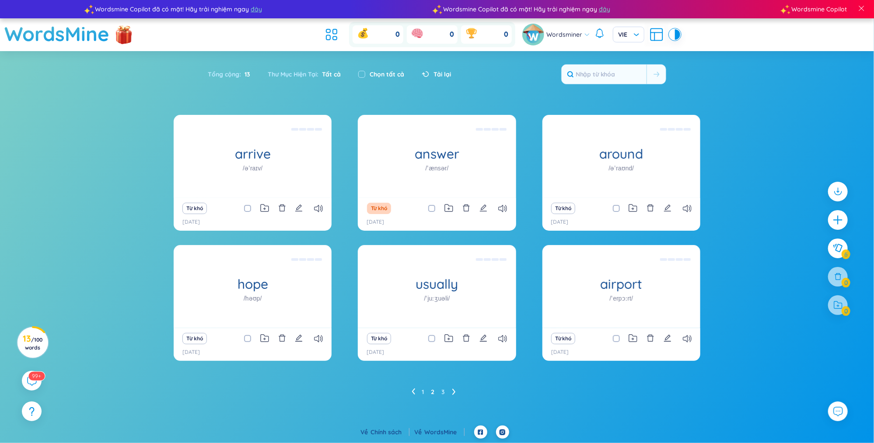
click at [320, 204] on div "Từ khó" at bounding box center [252, 208] width 149 height 12
click at [320, 206] on icon at bounding box center [318, 208] width 9 height 7
click at [504, 210] on icon at bounding box center [502, 208] width 9 height 7
click at [413, 388] on li at bounding box center [413, 392] width 3 height 14
click at [317, 211] on icon at bounding box center [318, 208] width 9 height 7
